Goal: Information Seeking & Learning: Find specific fact

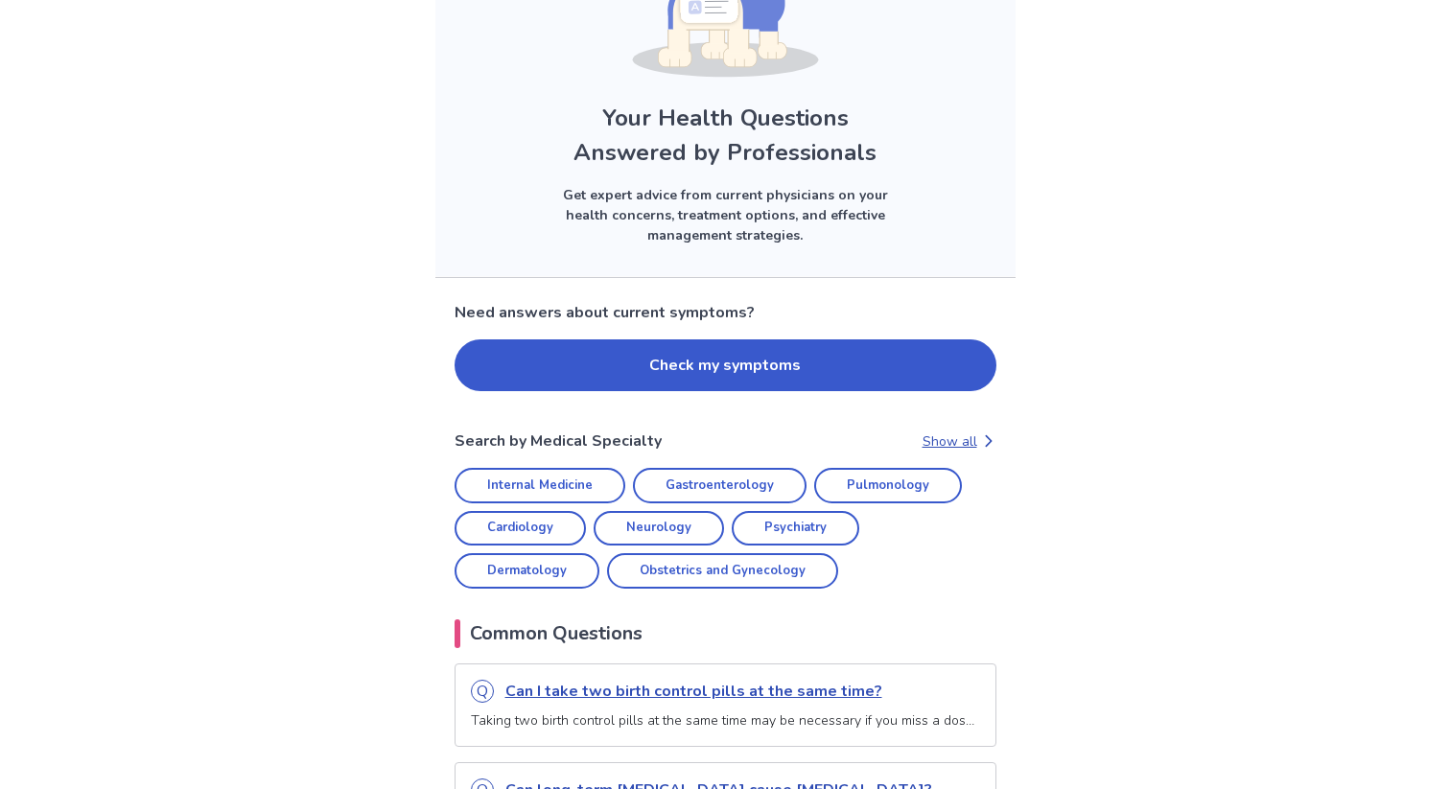
scroll to position [325, 0]
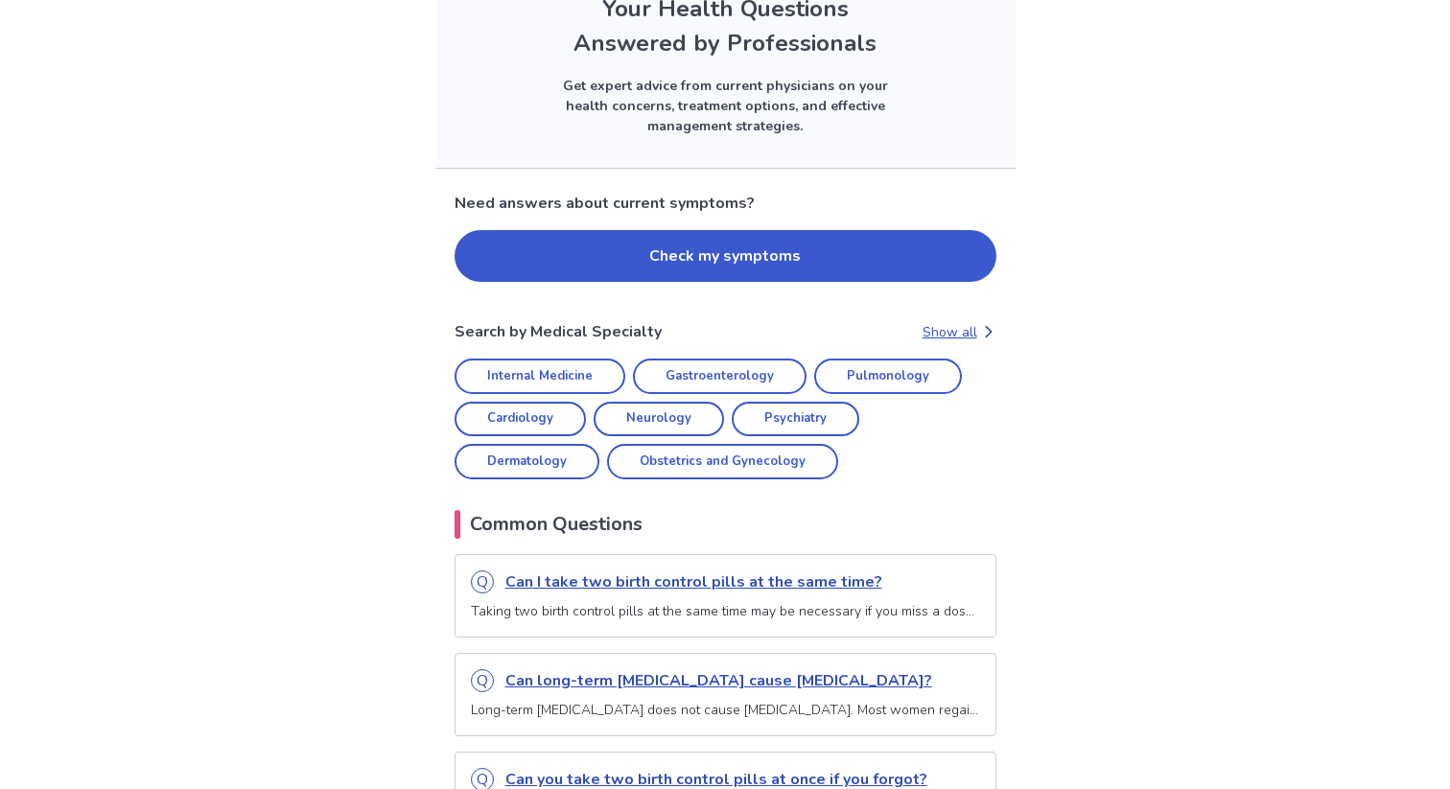
click at [597, 583] on p "Can I take two birth control pills at the same time?" at bounding box center [742, 582] width 475 height 23
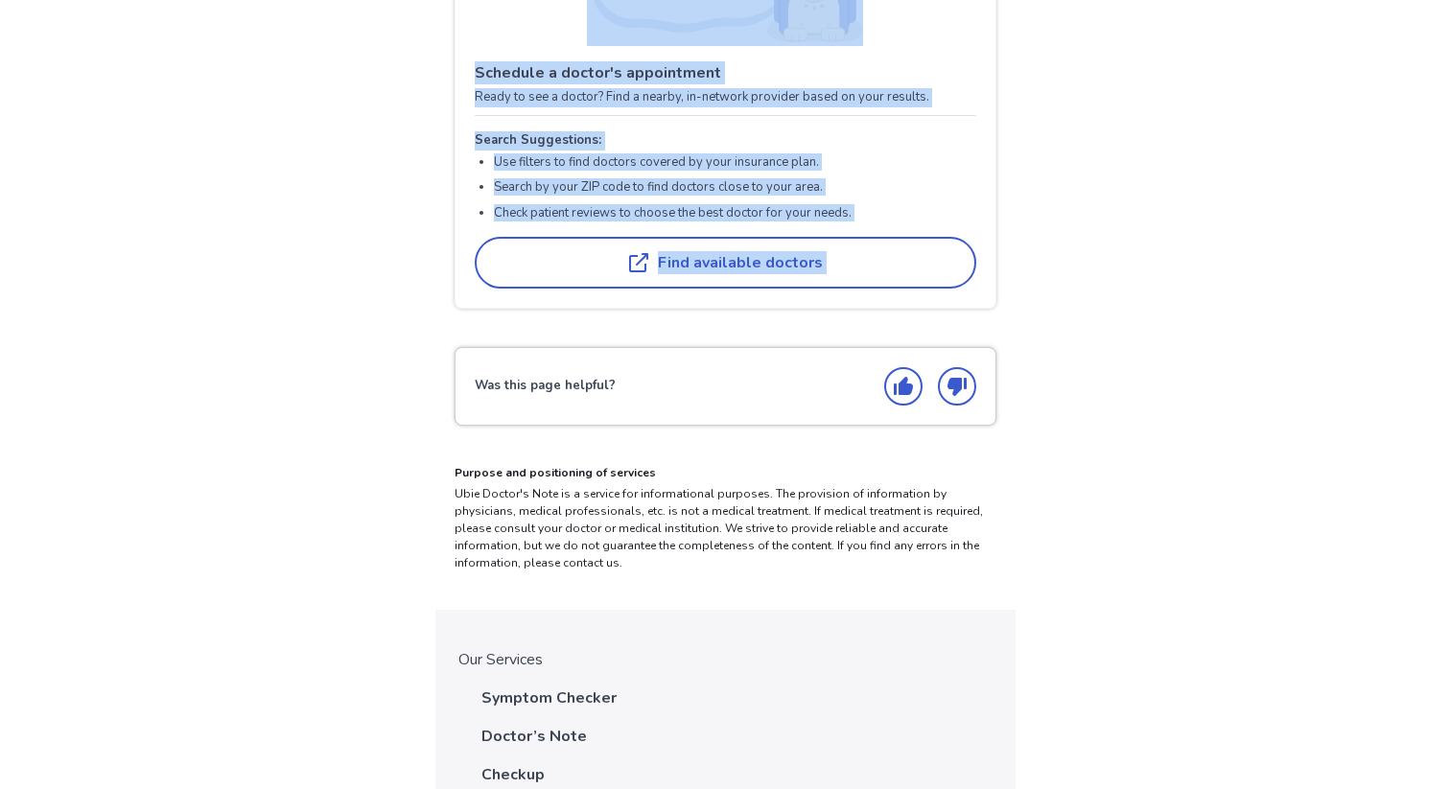
scroll to position [2375, 0]
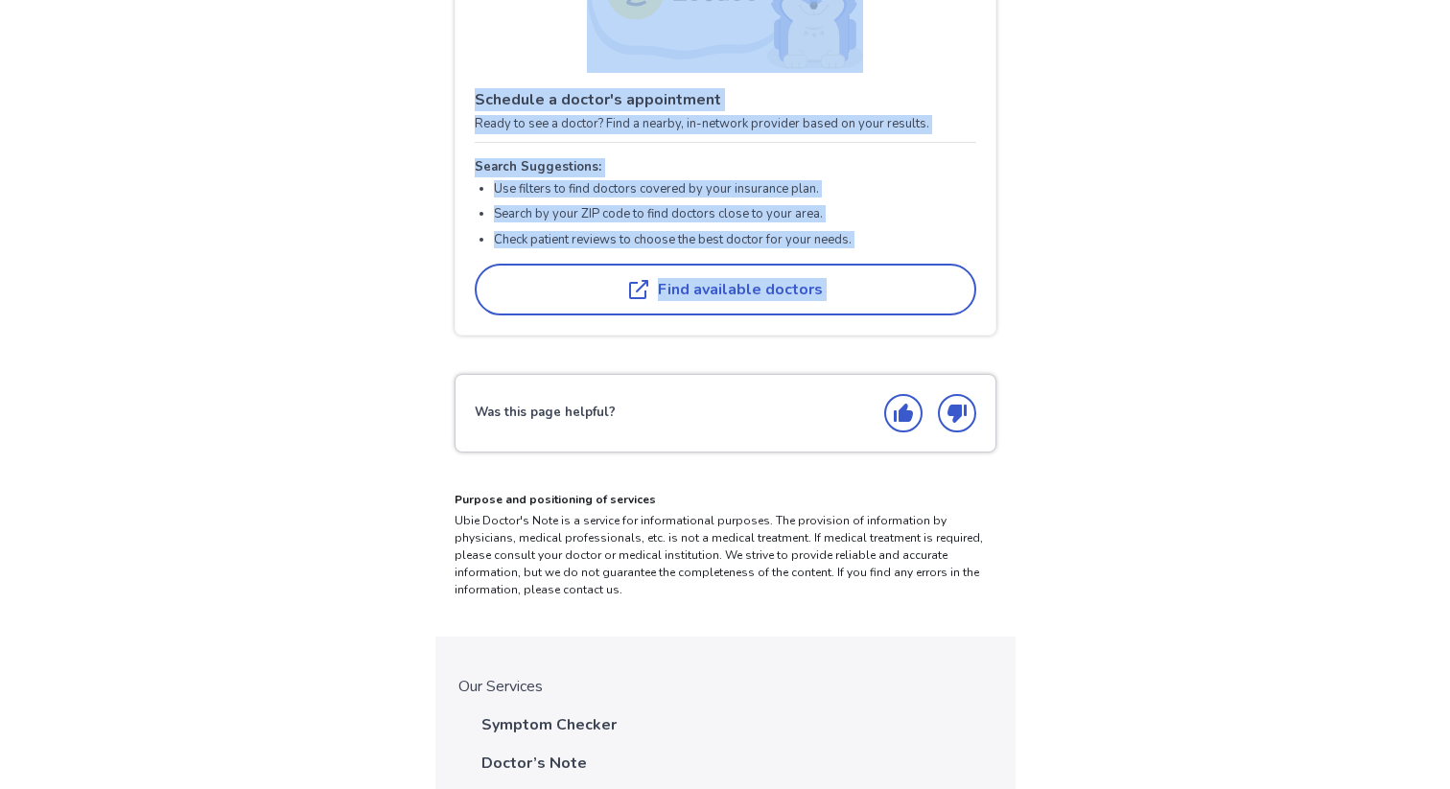
drag, startPoint x: 453, startPoint y: 170, endPoint x: 670, endPoint y: 305, distance: 256.3
copy div "Can I take two birth control pills at the same time? Reviewed by [PERSON_NAME],…"
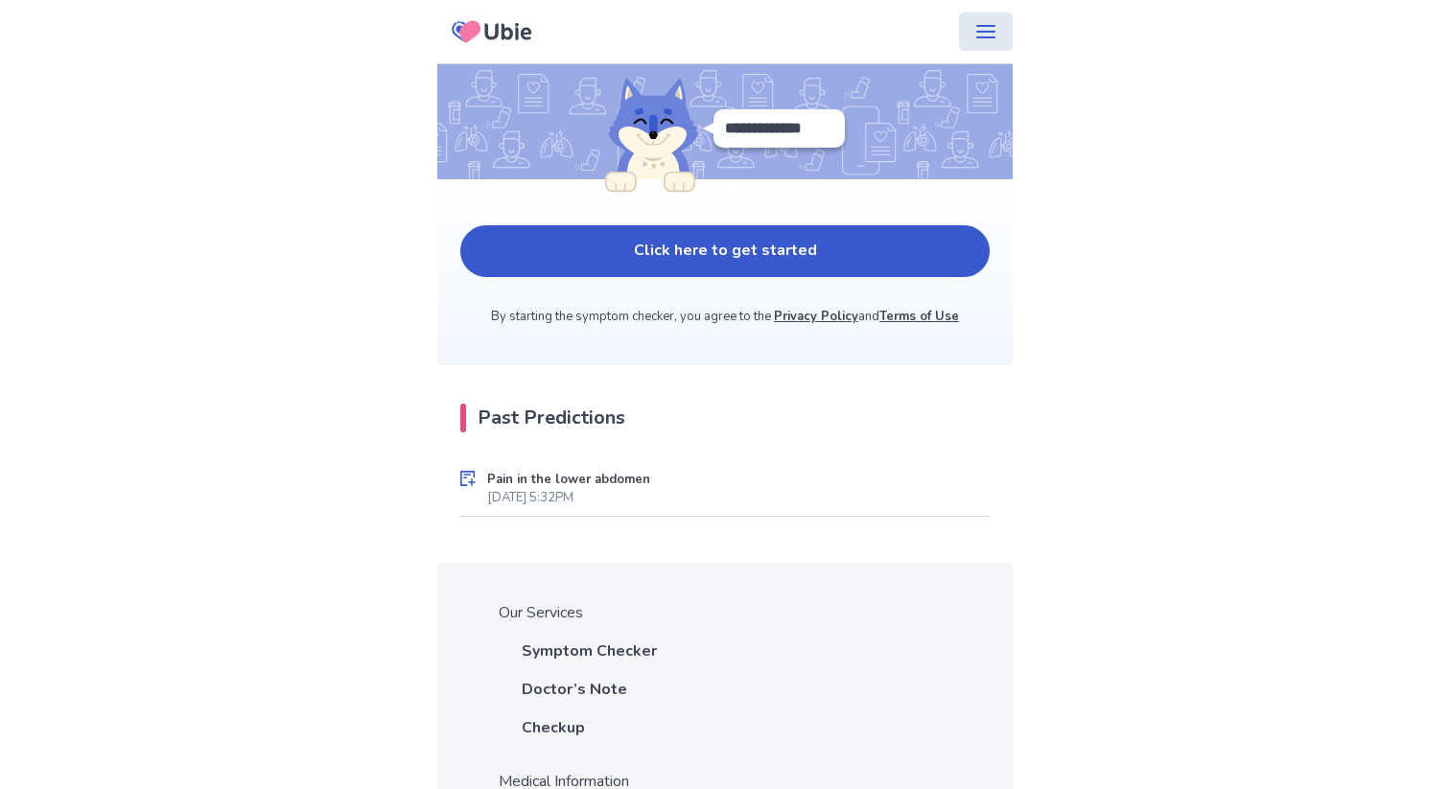
click at [974, 39] on icon "menu" at bounding box center [985, 31] width 23 height 23
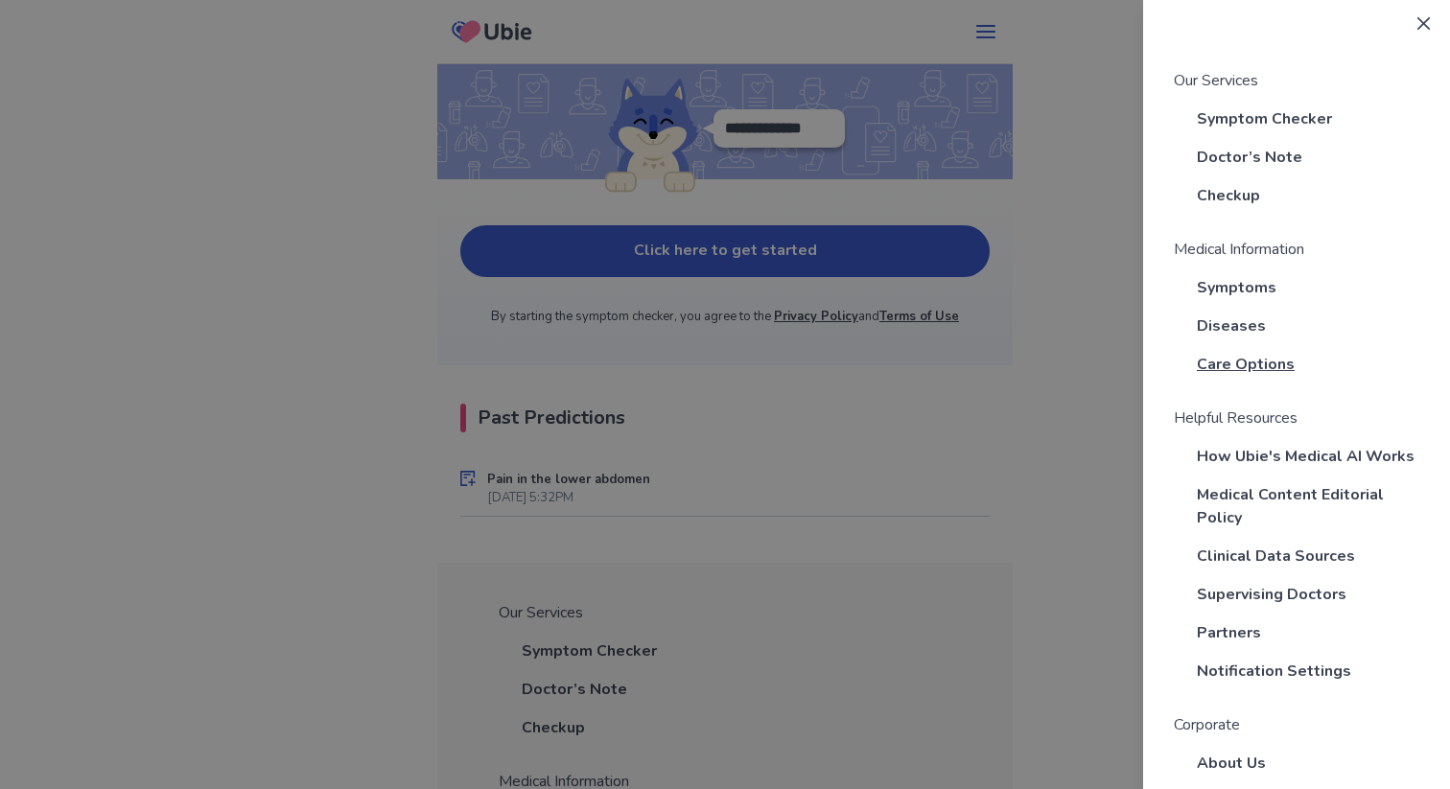
click at [1244, 363] on span "Care Options" at bounding box center [1246, 364] width 98 height 23
